Goal: Navigation & Orientation: Find specific page/section

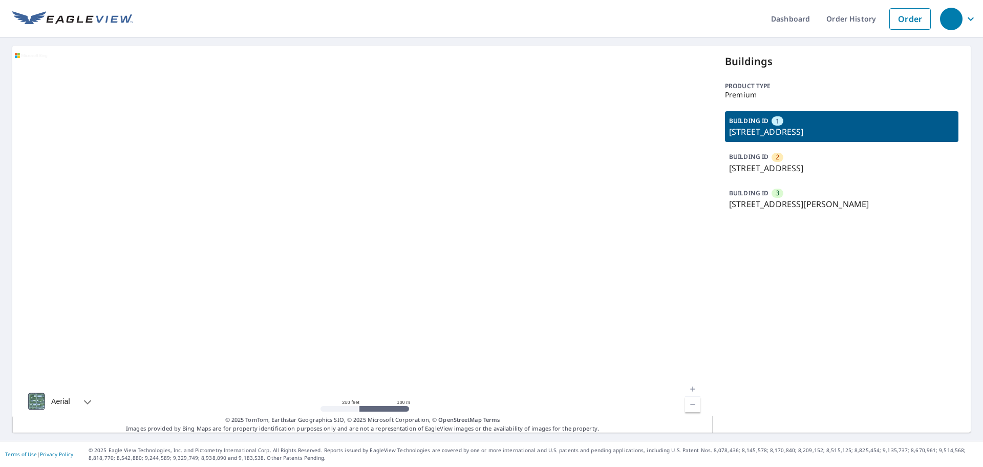
click at [815, 171] on p "1205 Urbantke Ct, Copperas Cove, TX, 76522" at bounding box center [841, 168] width 225 height 12
